Goal: Navigation & Orientation: Find specific page/section

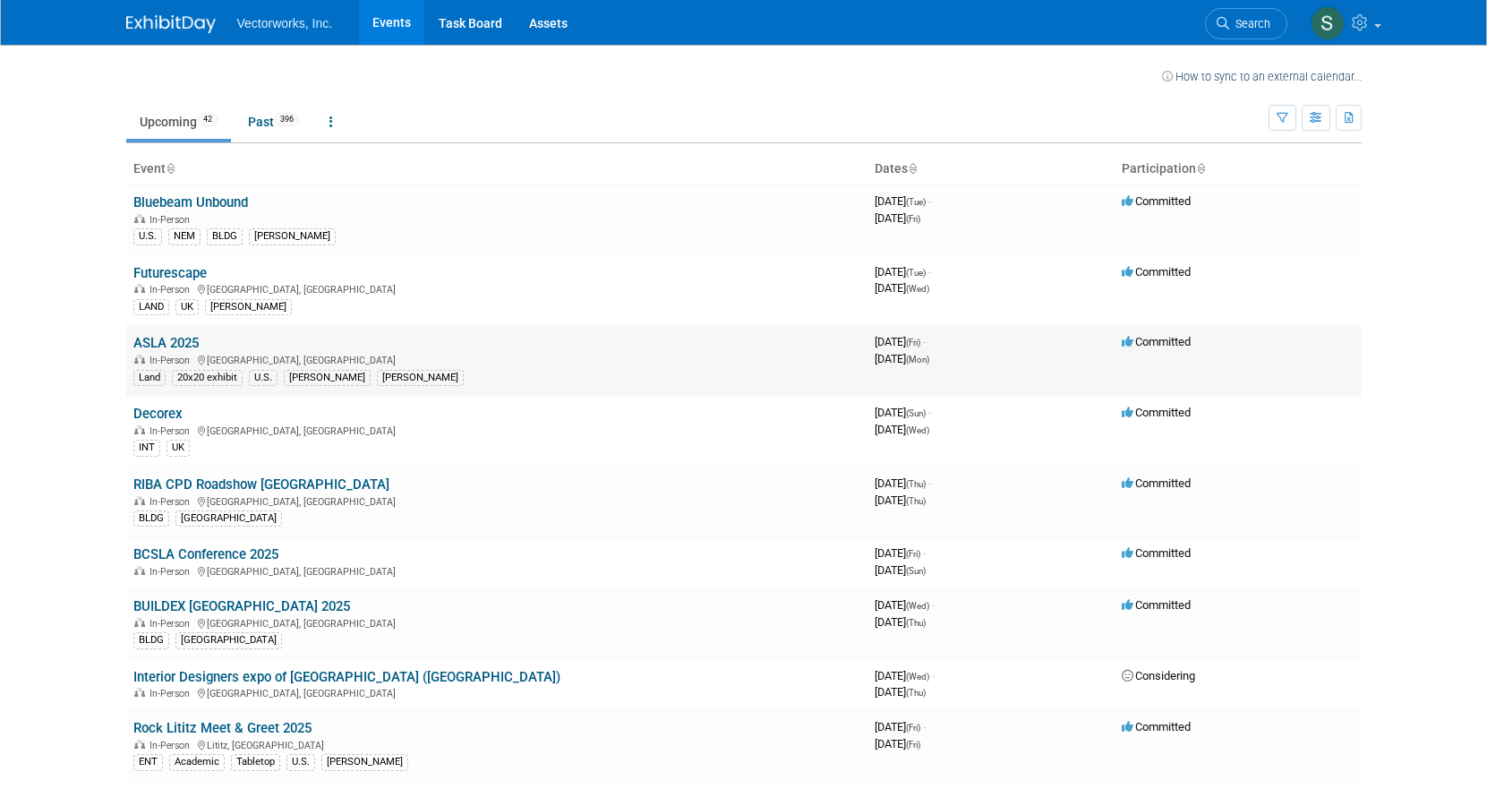
click at [170, 345] on link "ASLA 2025" at bounding box center [165, 343] width 65 height 16
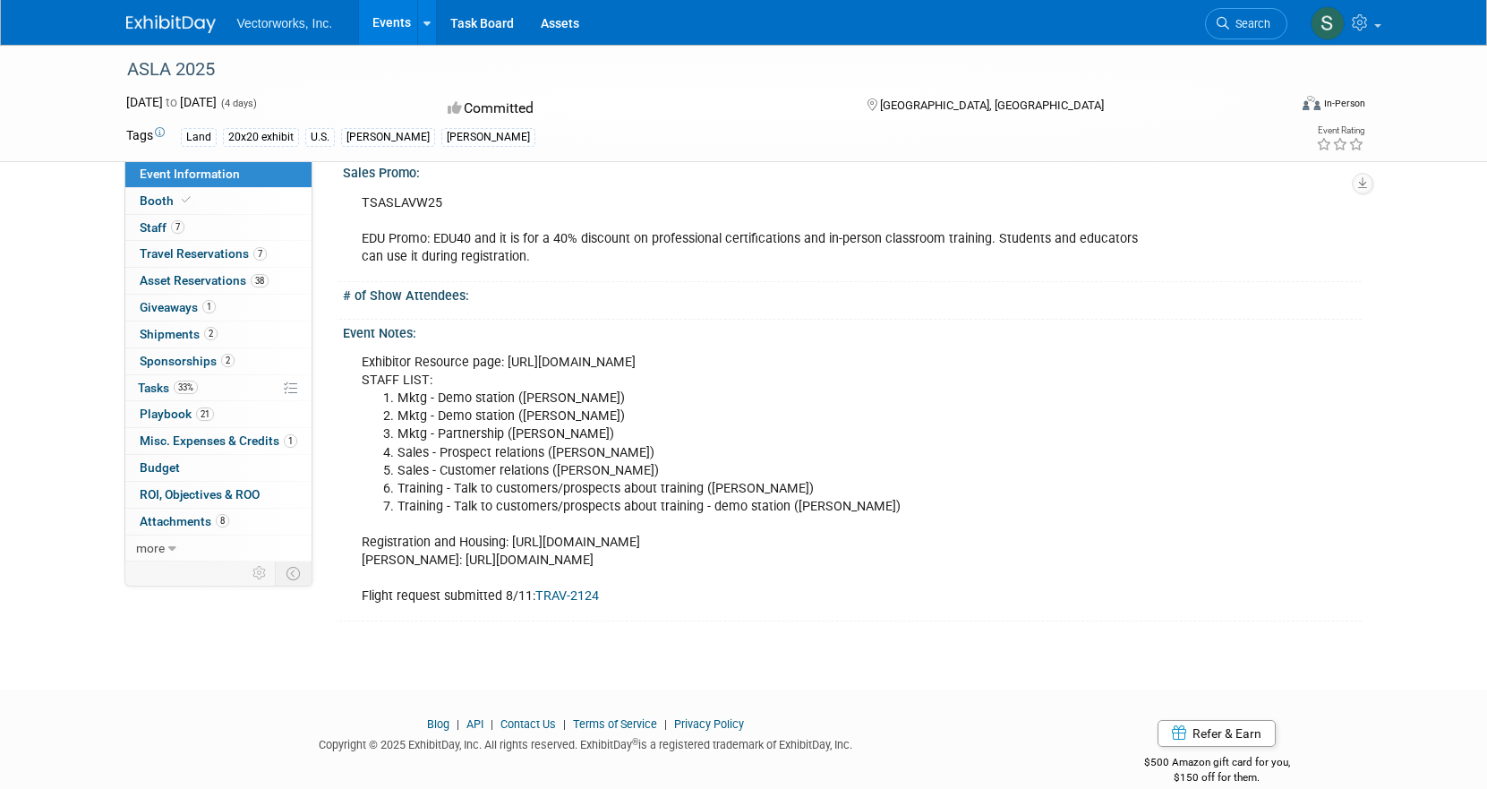
scroll to position [1220, 0]
click at [204, 251] on span "Travel Reservations 7" at bounding box center [203, 253] width 127 height 14
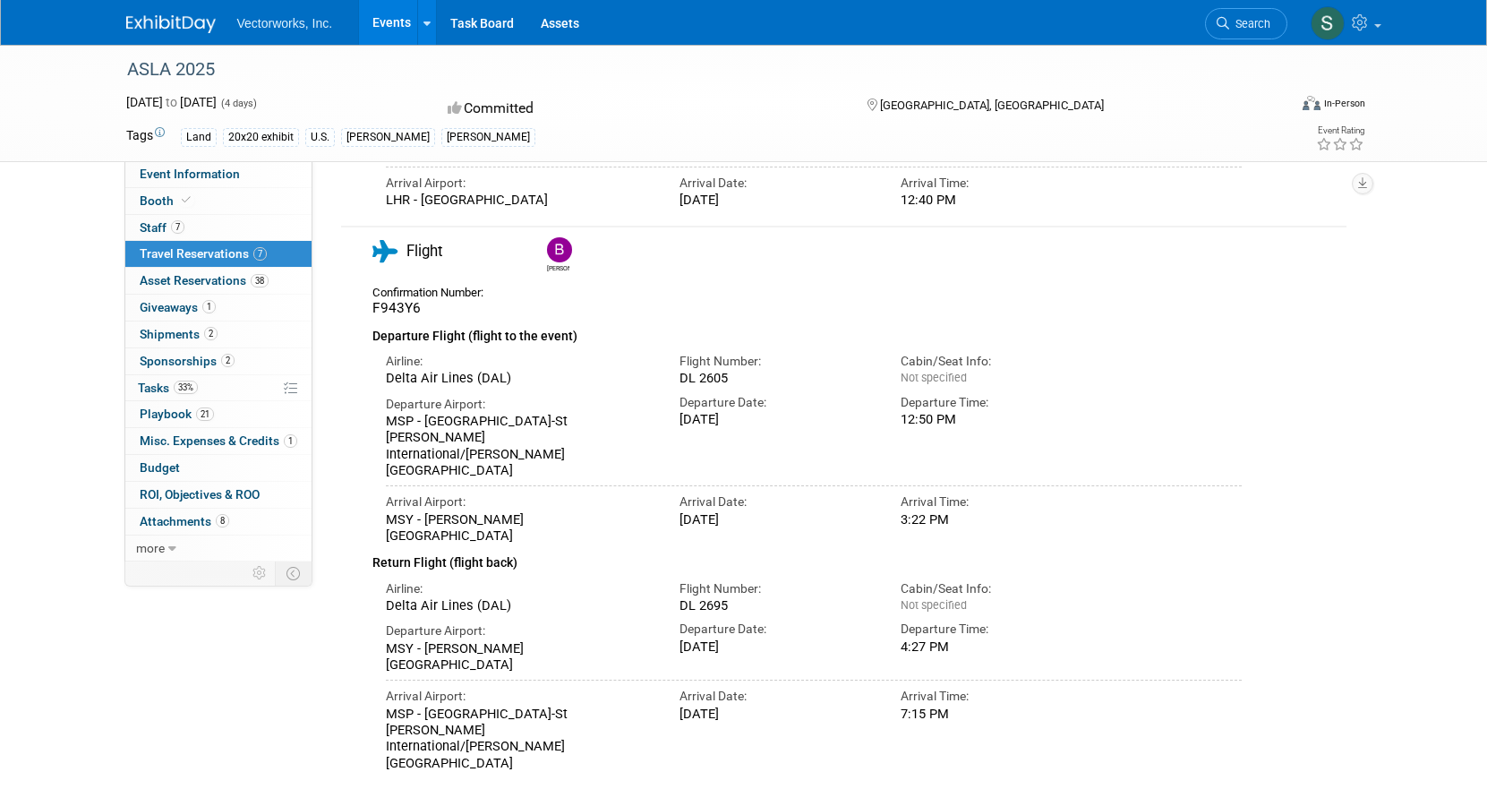
scroll to position [3037, 0]
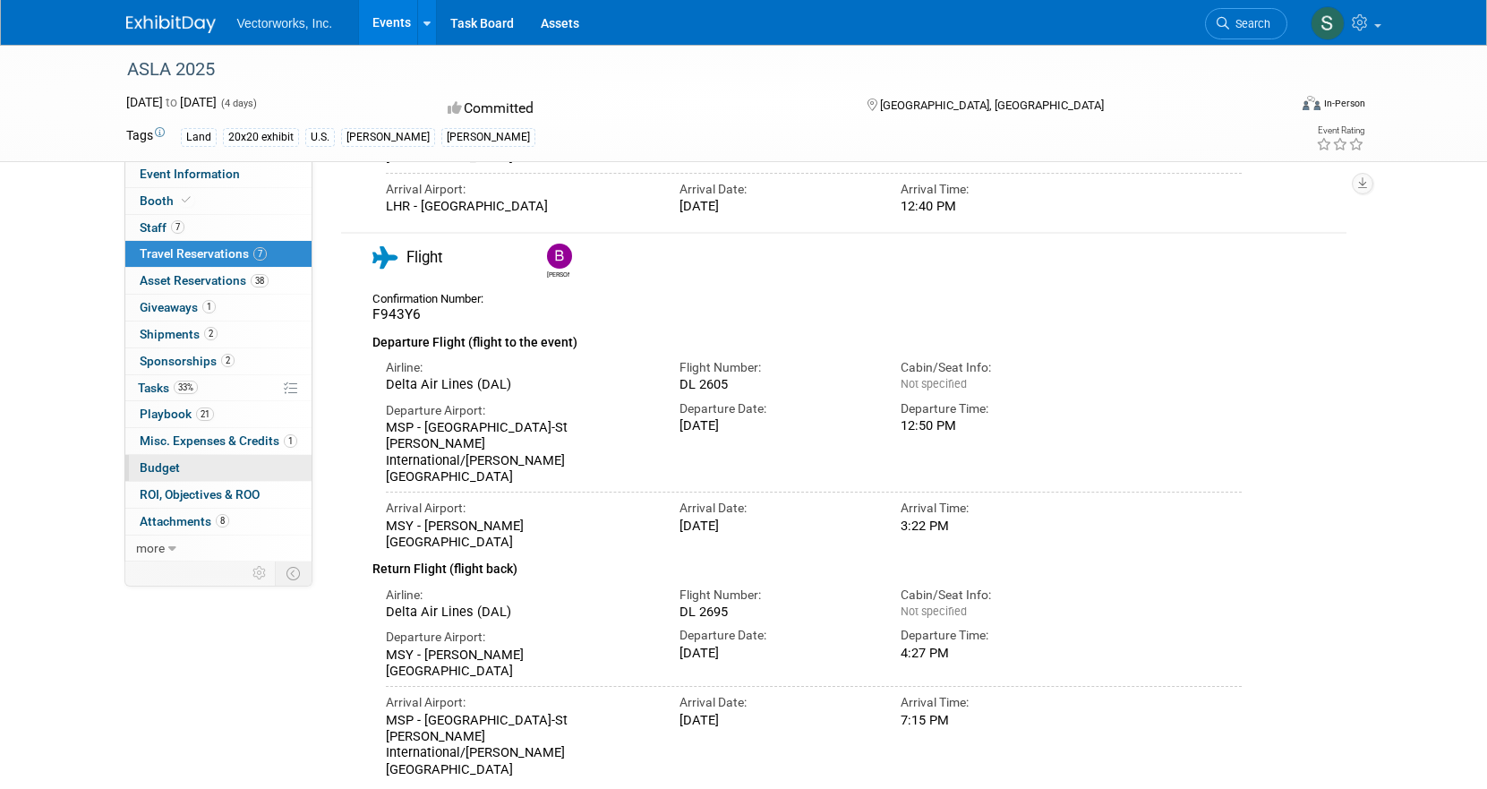
click at [173, 467] on span "Budget" at bounding box center [160, 467] width 40 height 14
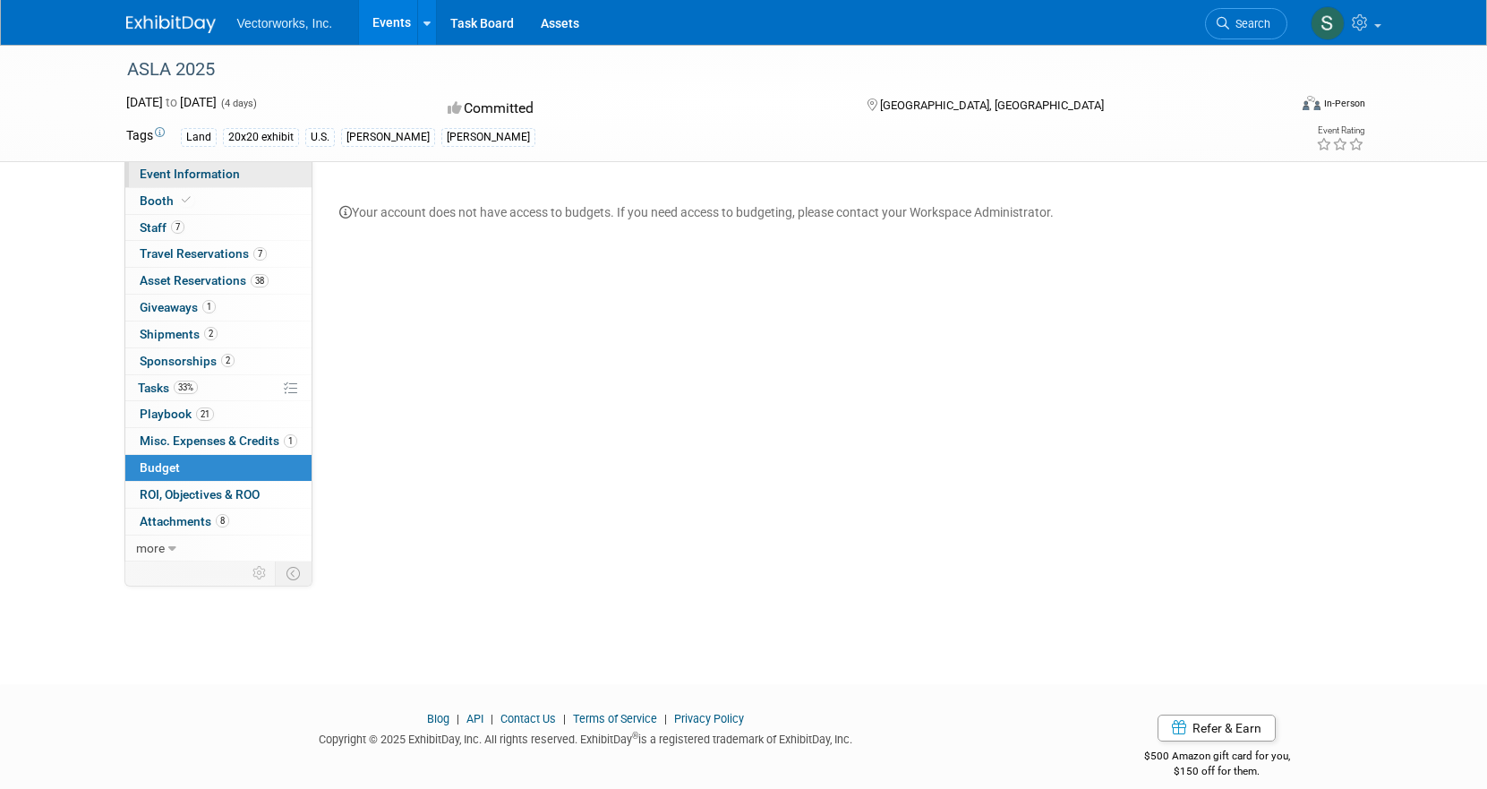
click at [187, 176] on span "Event Information" at bounding box center [190, 174] width 100 height 14
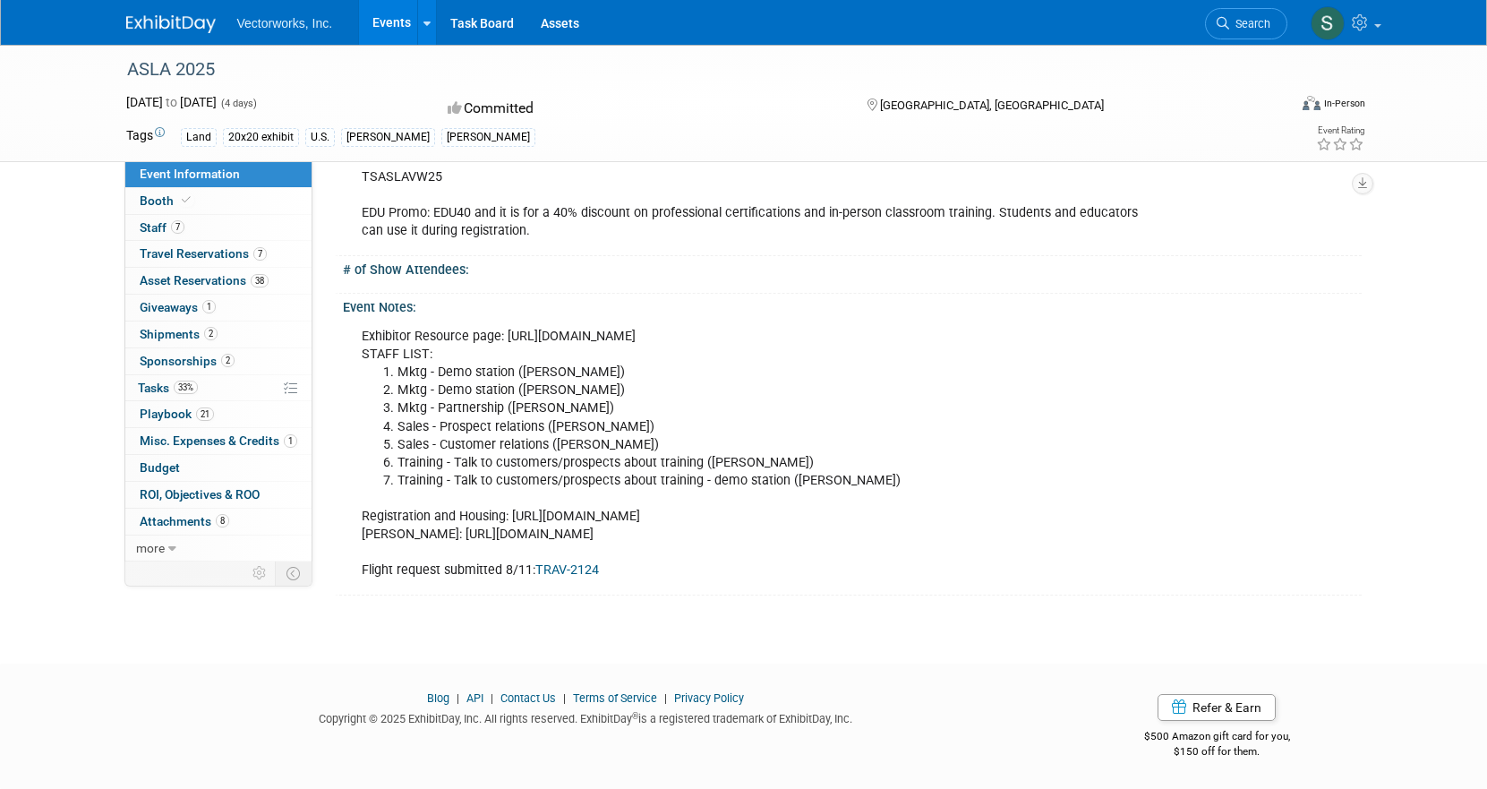
scroll to position [1318, 0]
